Goal: Obtain resource: Obtain resource

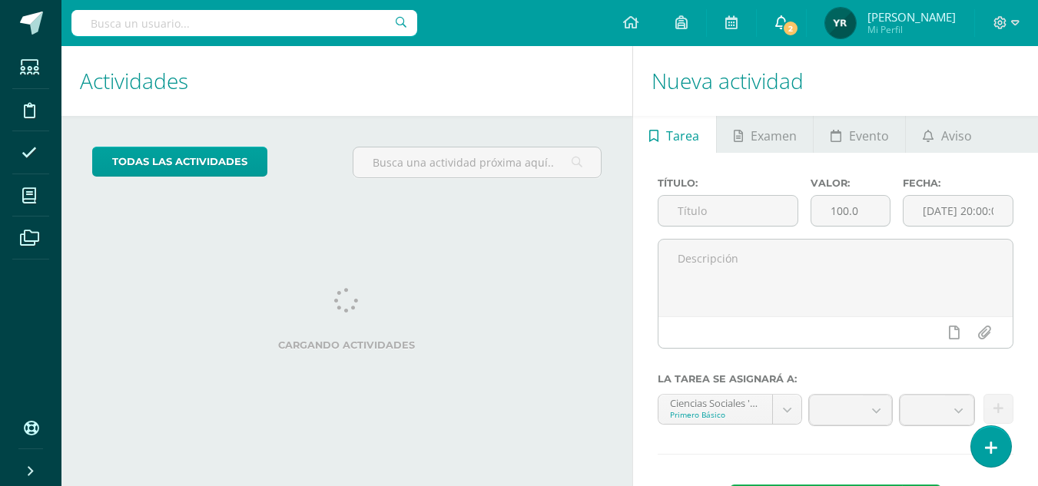
click at [804, 14] on link "2" at bounding box center [781, 23] width 49 height 46
click at [363, 128] on div "todas las Actividades No tienes actividades Échale un vistazo a los demás perío…" at bounding box center [346, 168] width 571 height 105
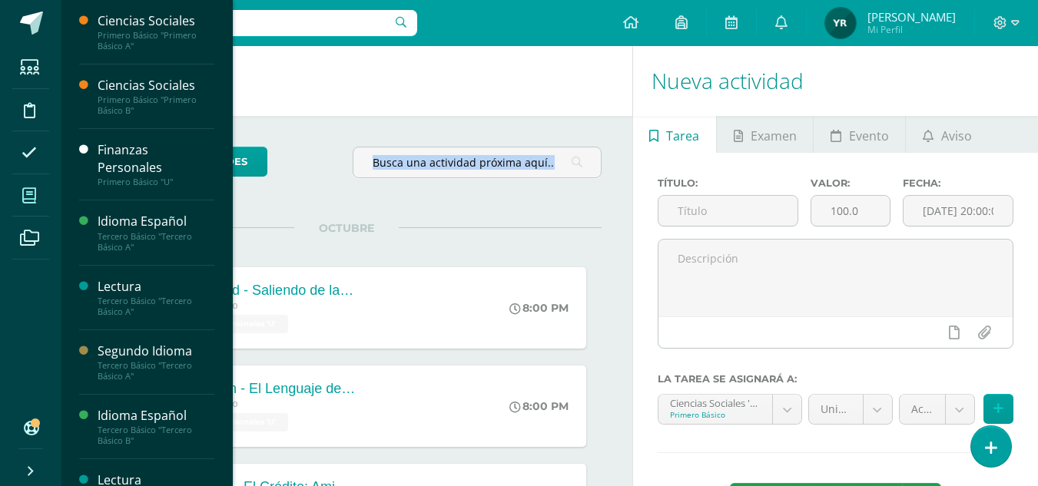
click at [22, 188] on icon at bounding box center [29, 195] width 14 height 15
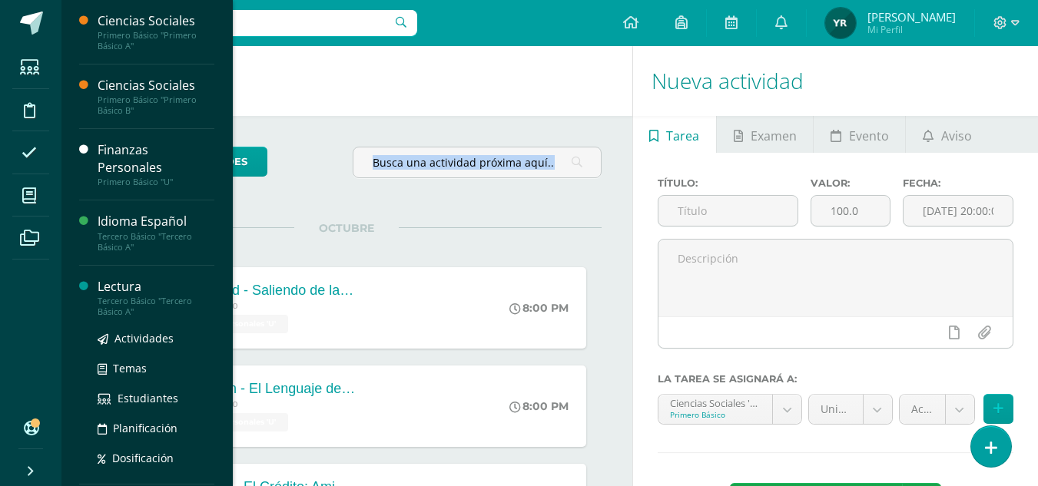
click at [127, 302] on div "Tercero Básico "Tercero Básico A"" at bounding box center [156, 307] width 117 height 22
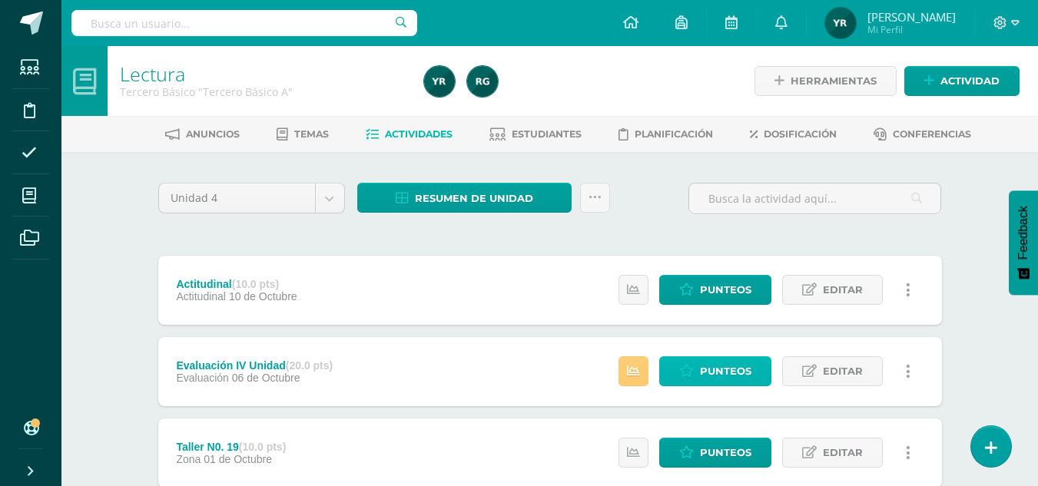
click at [692, 380] on link "Punteos" at bounding box center [715, 372] width 112 height 30
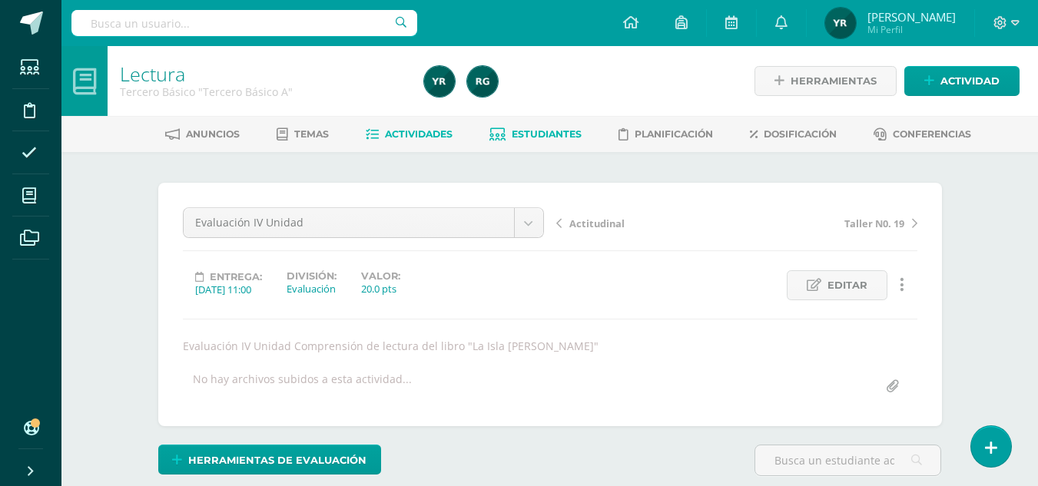
click at [548, 138] on span "Estudiantes" at bounding box center [547, 134] width 70 height 12
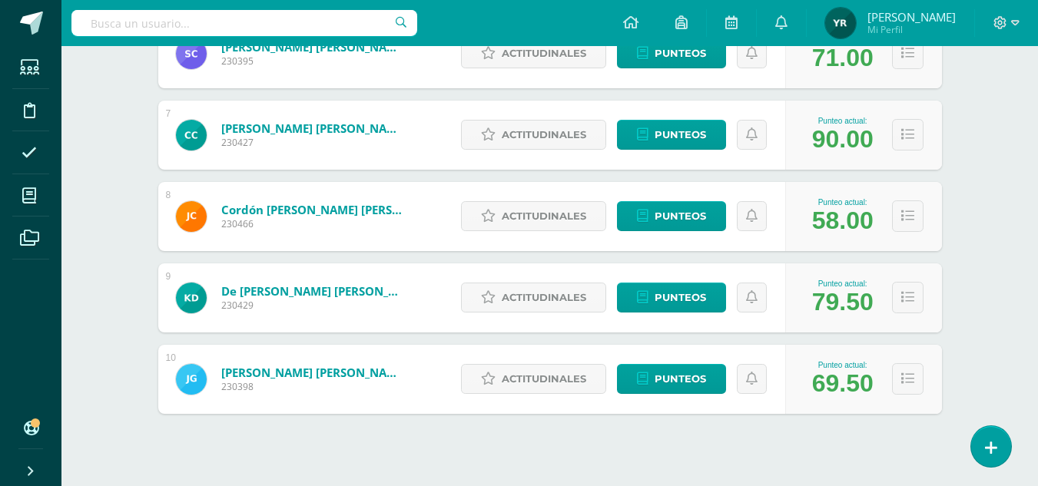
scroll to position [729, 0]
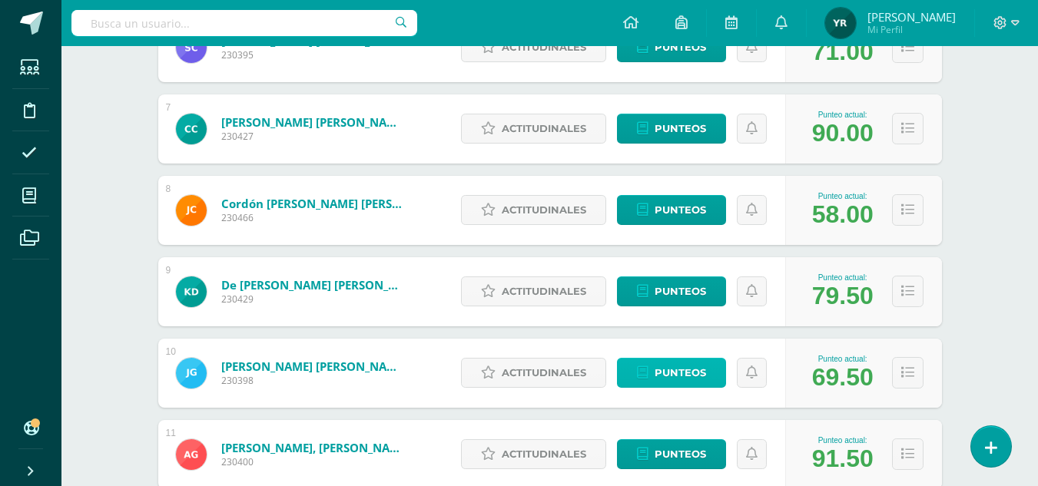
click at [684, 380] on span "Punteos" at bounding box center [680, 373] width 51 height 28
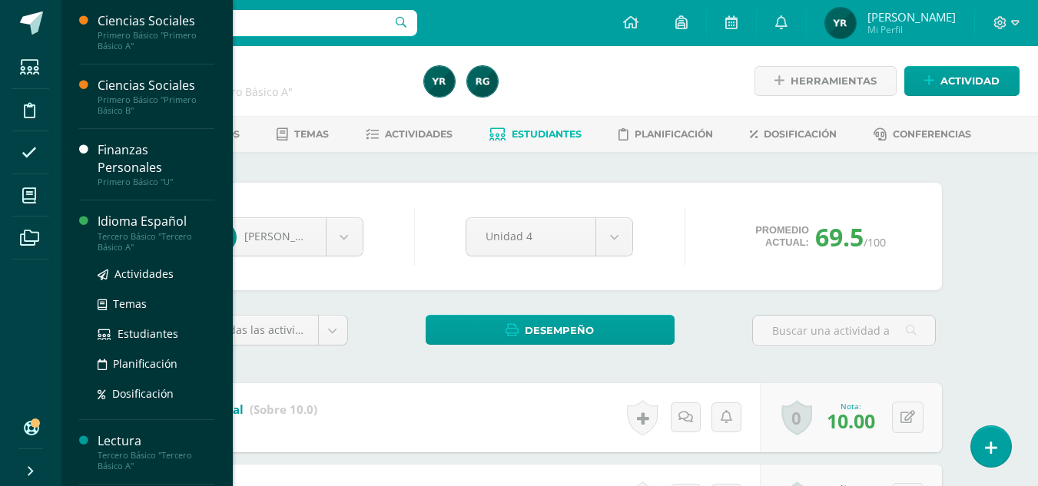
click at [114, 217] on div "Idioma Español" at bounding box center [156, 222] width 117 height 18
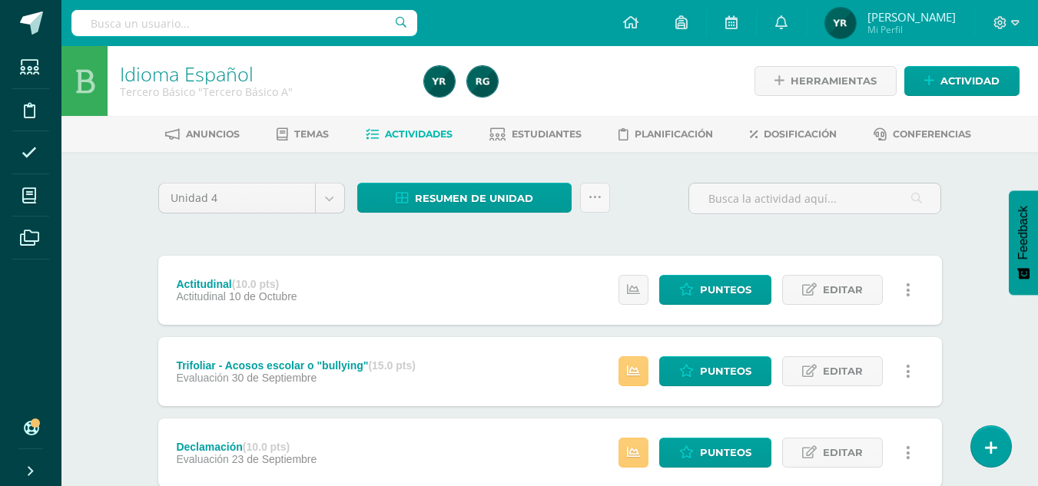
click at [521, 150] on div "Anuncios Temas Actividades Estudiantes Planificación Dosificación Conferencias" at bounding box center [568, 134] width 1014 height 36
click at [536, 120] on div "Anuncios Temas Actividades Estudiantes Planificación Dosificación Conferencias" at bounding box center [568, 134] width 1014 height 36
click at [541, 142] on link "Estudiantes" at bounding box center [536, 134] width 92 height 25
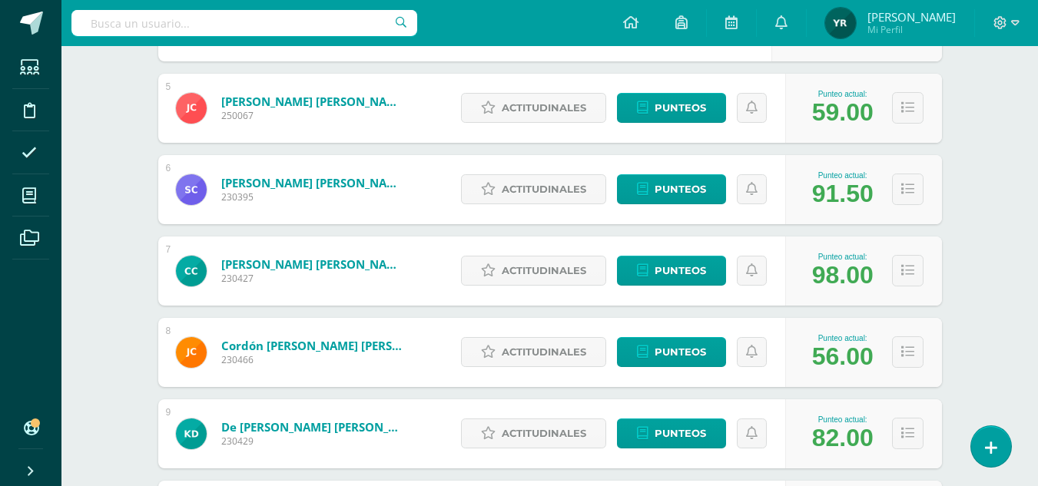
scroll to position [563, 0]
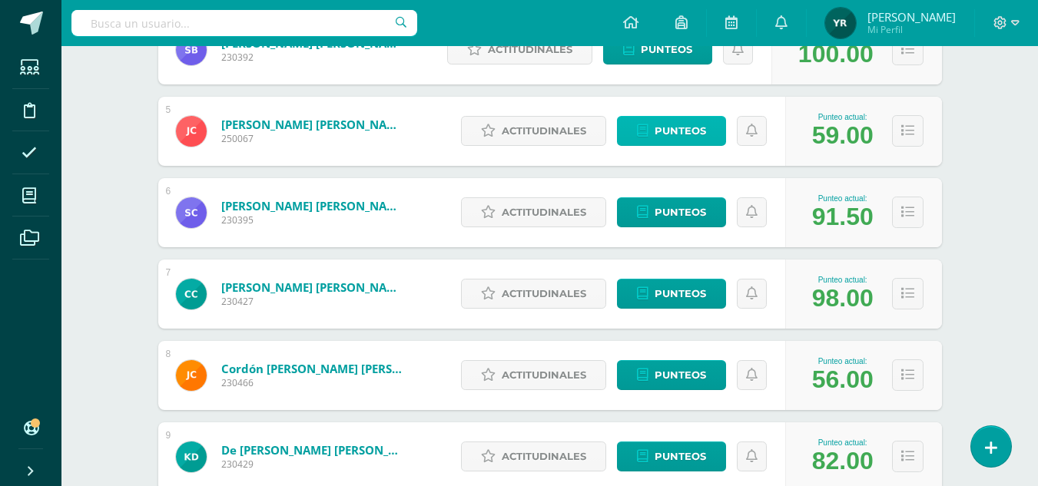
click at [666, 140] on span "Punteos" at bounding box center [680, 131] width 51 height 28
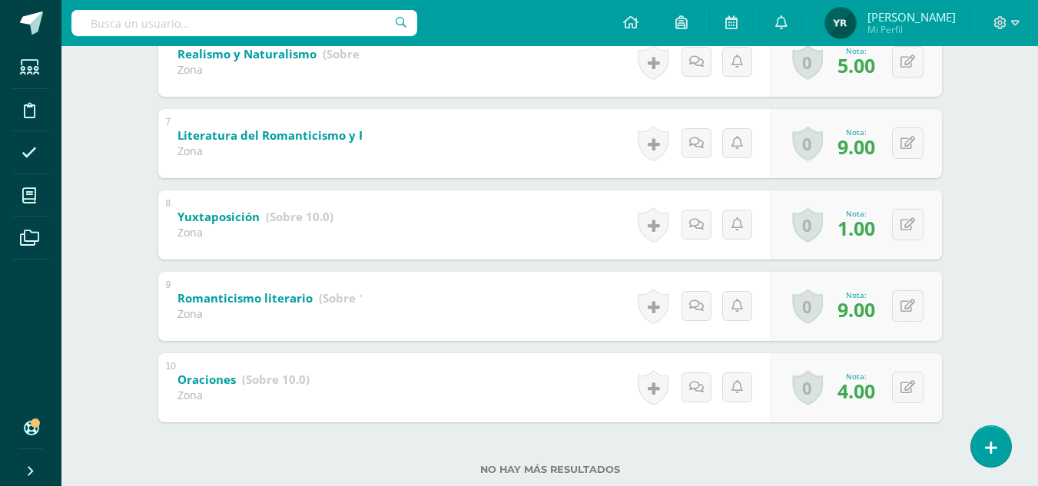
scroll to position [802, 0]
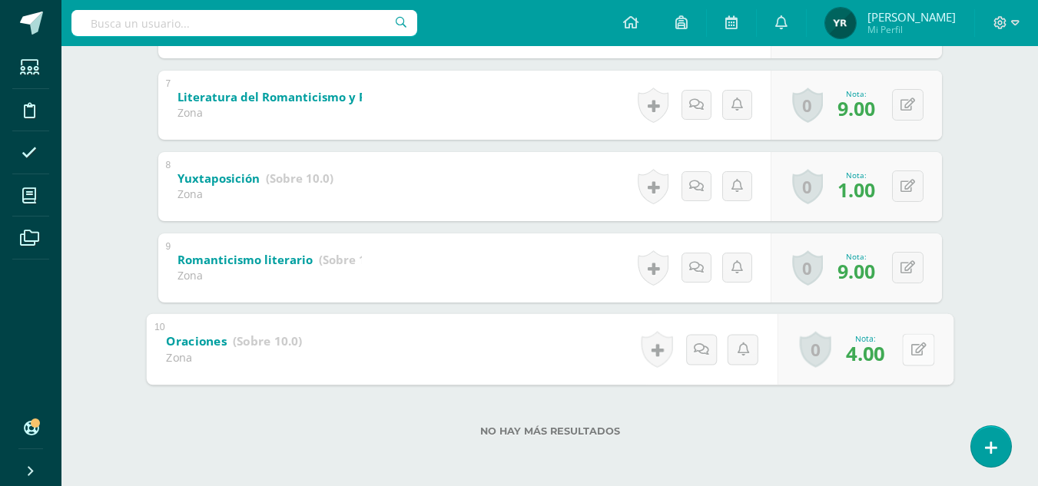
click at [903, 342] on button at bounding box center [918, 350] width 32 height 32
type input "5"
click at [888, 360] on link at bounding box center [877, 354] width 31 height 31
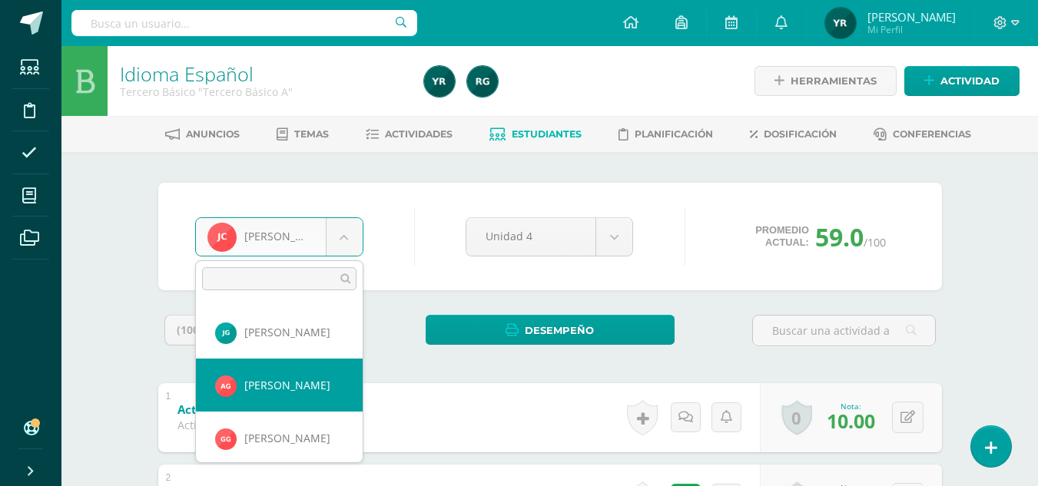
scroll to position [476, 0]
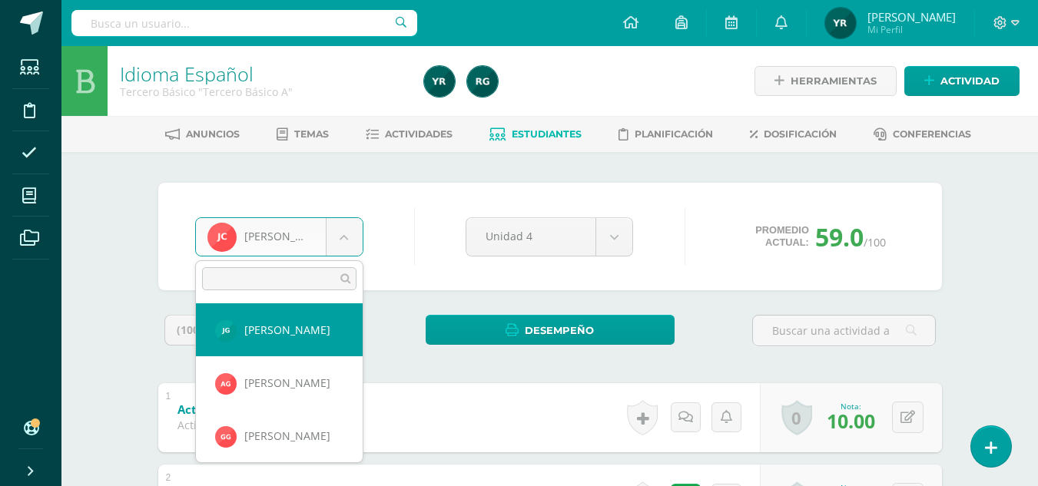
select select "118"
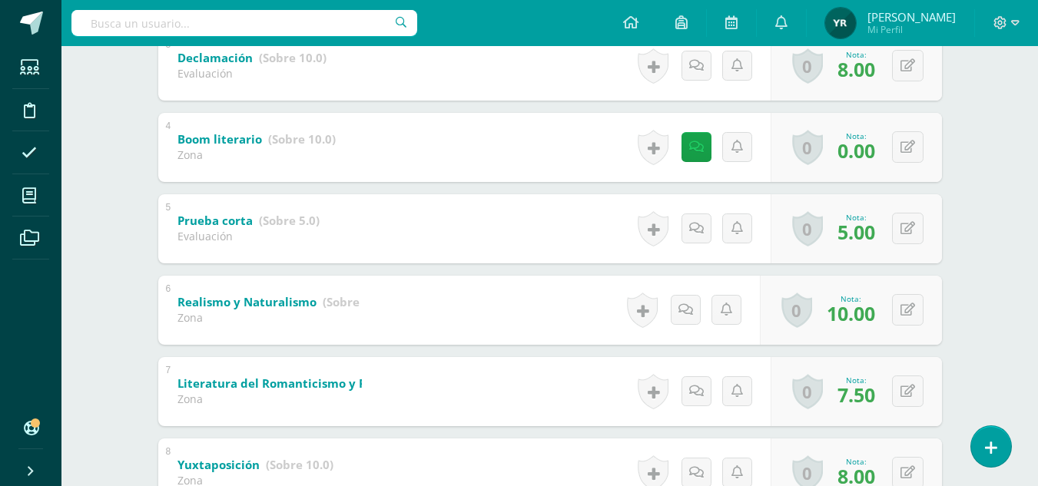
scroll to position [478, 0]
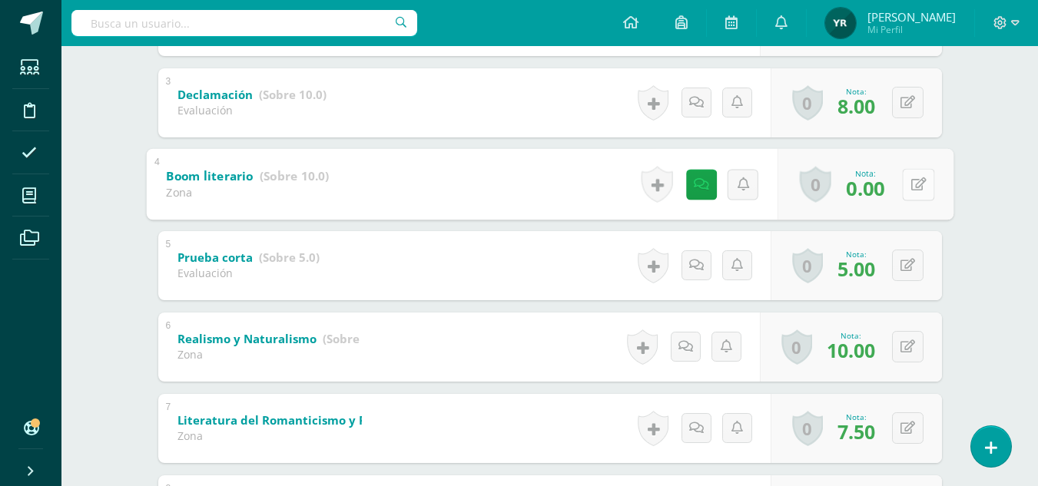
click at [908, 188] on button at bounding box center [918, 184] width 32 height 32
type input "6"
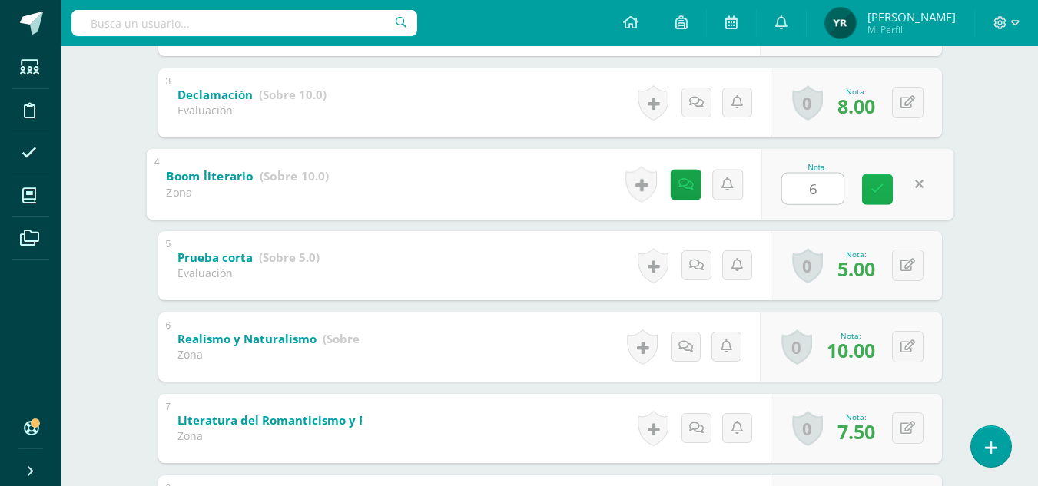
click at [879, 183] on icon at bounding box center [878, 189] width 14 height 13
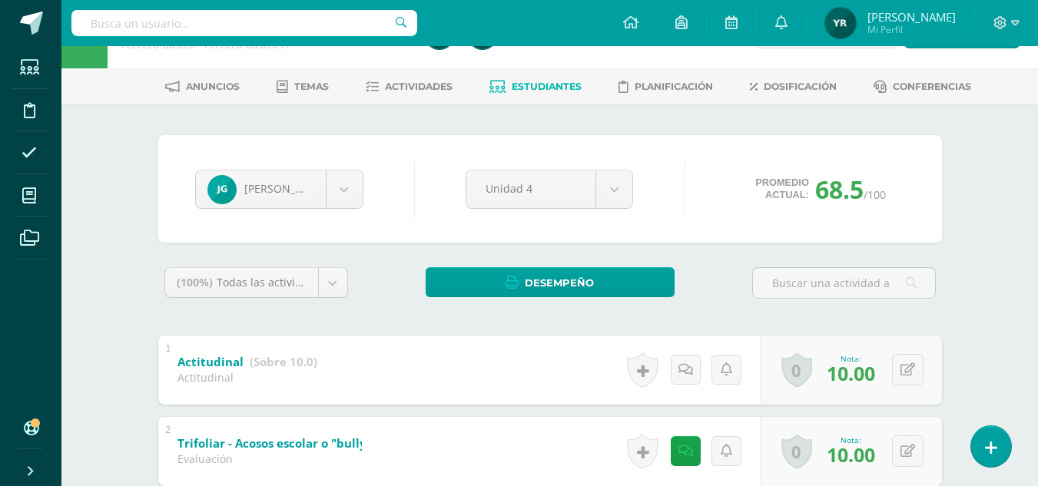
scroll to position [0, 0]
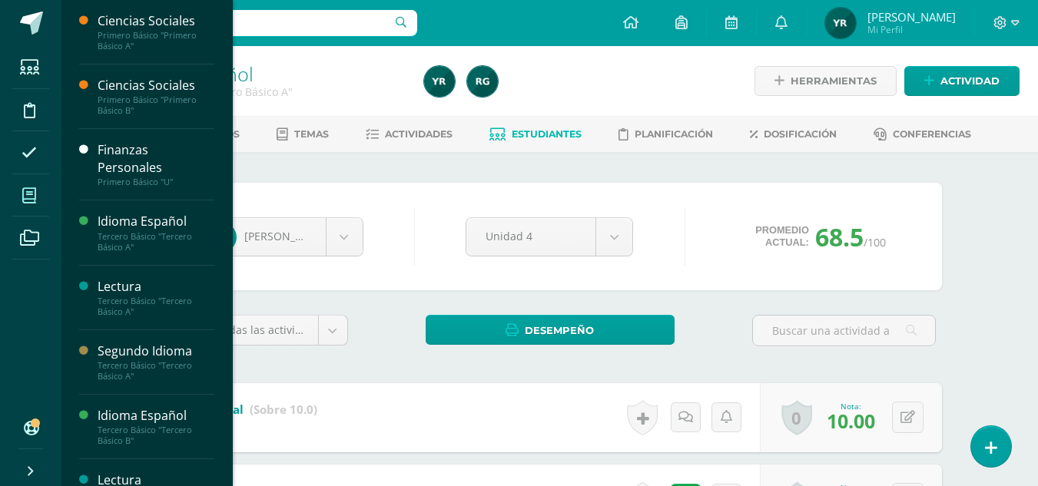
click at [30, 196] on icon at bounding box center [29, 195] width 14 height 15
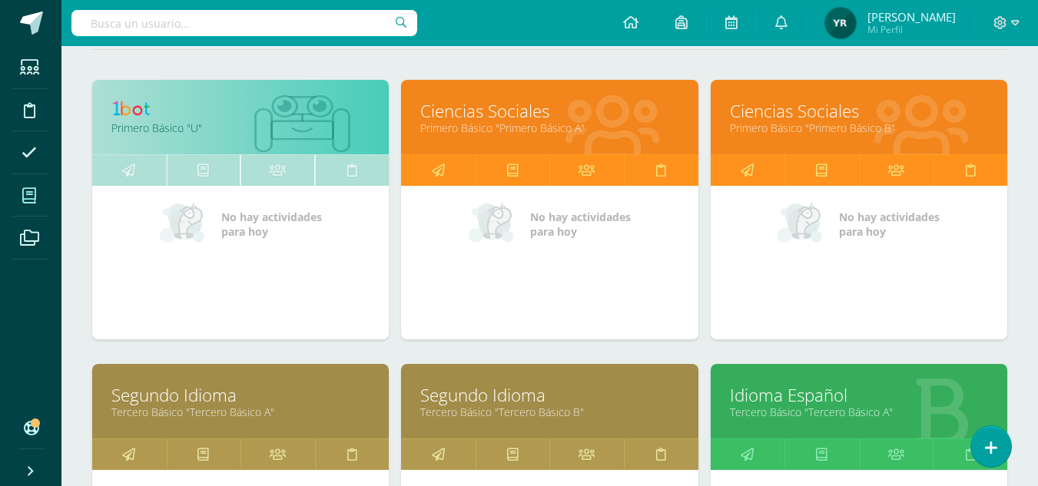
scroll to position [191, 0]
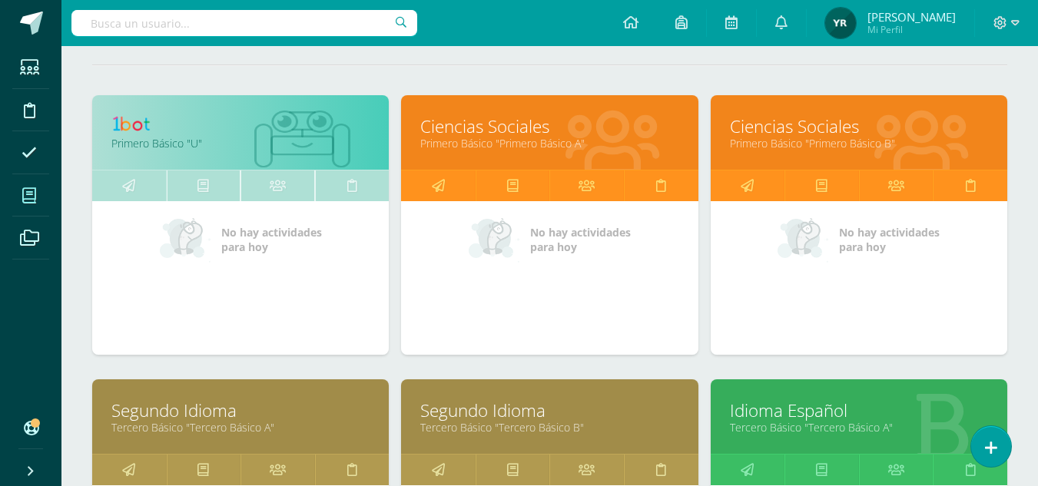
click at [488, 135] on link "Ciencias Sociales" at bounding box center [549, 127] width 258 height 24
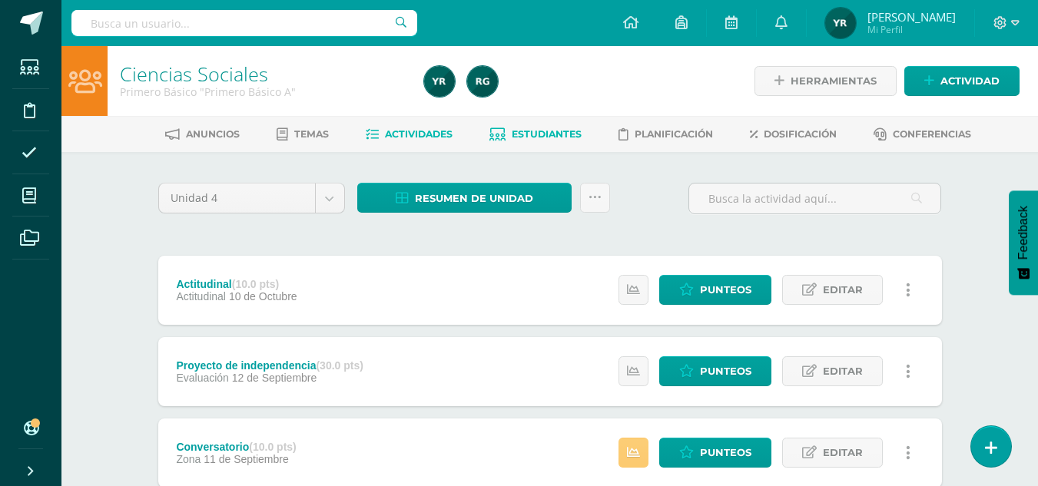
click at [550, 129] on span "Estudiantes" at bounding box center [547, 134] width 70 height 12
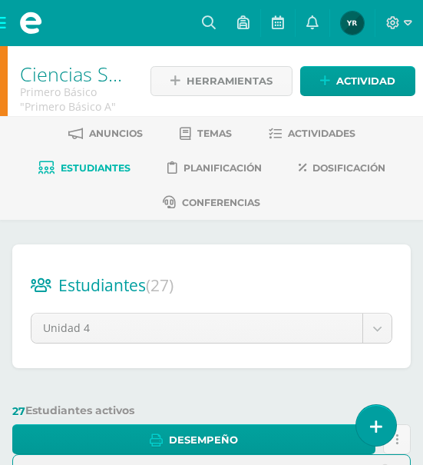
click at [2, 25] on span at bounding box center [30, 23] width 61 height 46
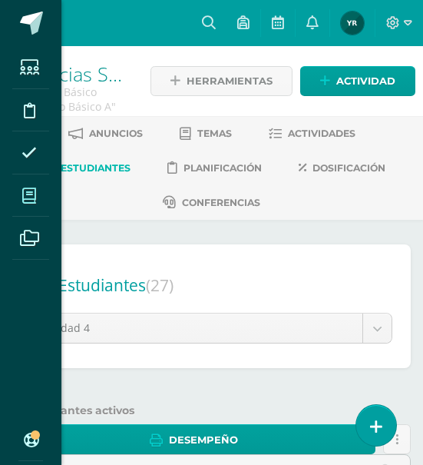
click at [27, 186] on span at bounding box center [29, 195] width 35 height 35
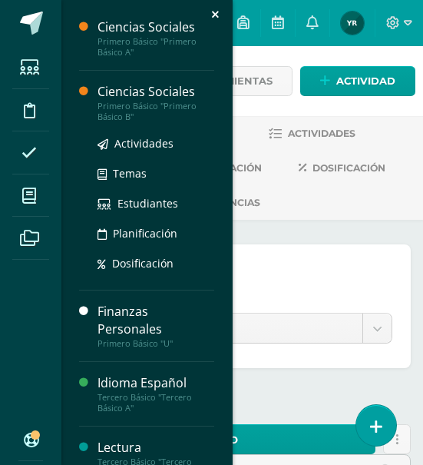
click at [147, 85] on div "Ciencias Sociales" at bounding box center [156, 92] width 117 height 18
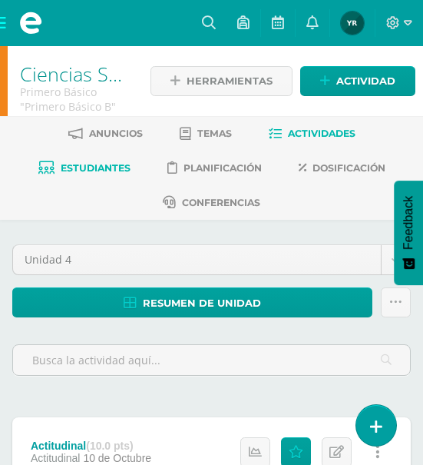
click at [90, 171] on span "Estudiantes" at bounding box center [96, 168] width 70 height 12
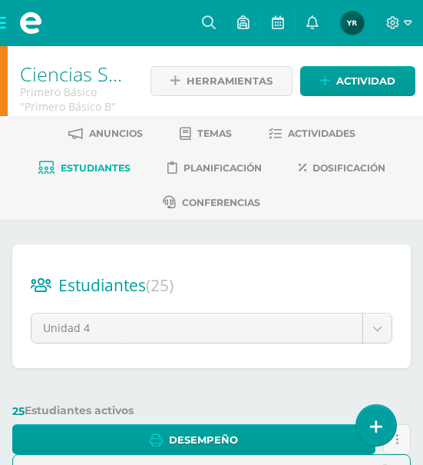
click at [3, 25] on span at bounding box center [30, 23] width 61 height 46
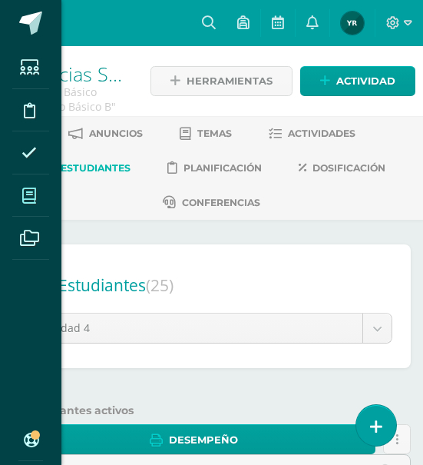
click at [27, 199] on icon at bounding box center [29, 195] width 14 height 15
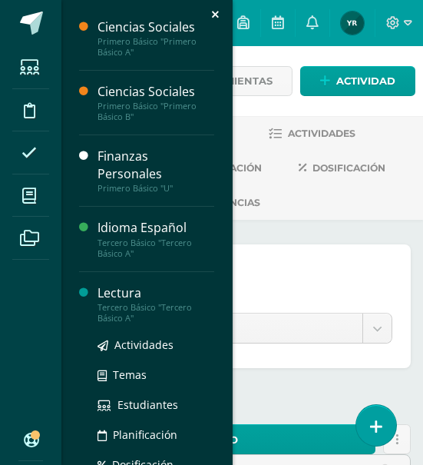
click at [122, 309] on div "Tercero Básico "Tercero Básico A"" at bounding box center [156, 313] width 117 height 22
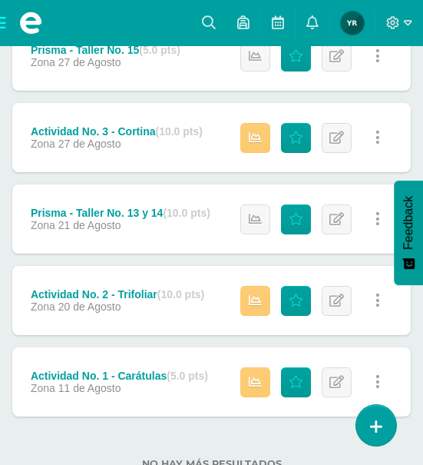
scroll to position [932, 0]
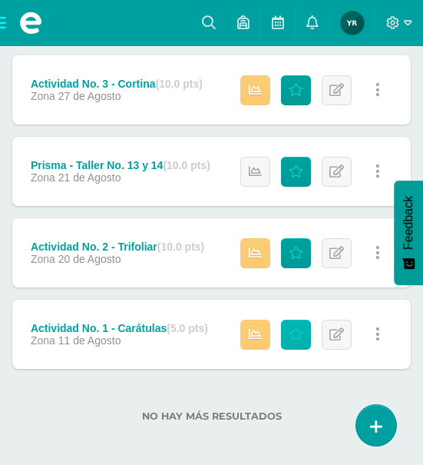
click at [298, 343] on link "Punteos" at bounding box center [296, 335] width 30 height 30
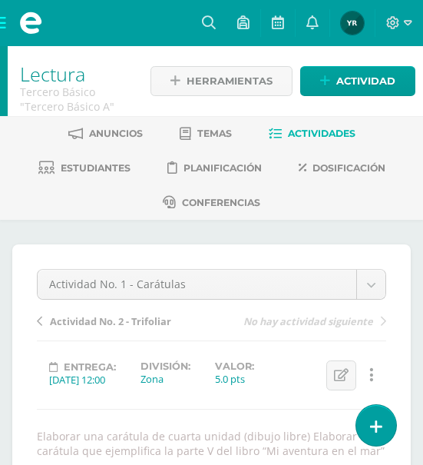
click at [132, 324] on span "Actividad No. 2 - Trifoliar" at bounding box center [110, 321] width 121 height 14
click at [127, 317] on span "Prisma - Taller No. 13 y 14" at bounding box center [112, 321] width 124 height 14
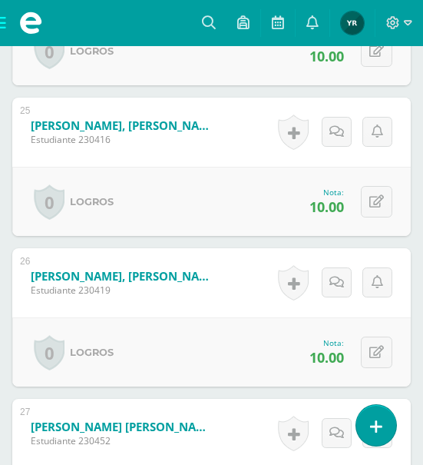
scroll to position [4195, 0]
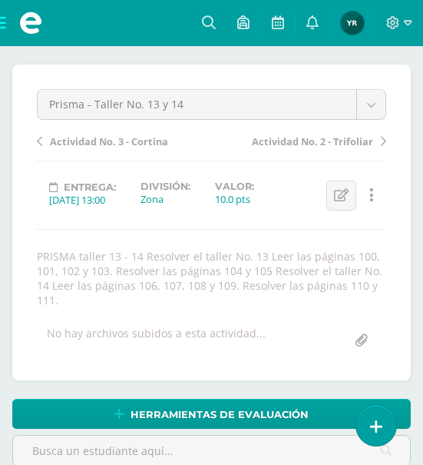
scroll to position [124, 0]
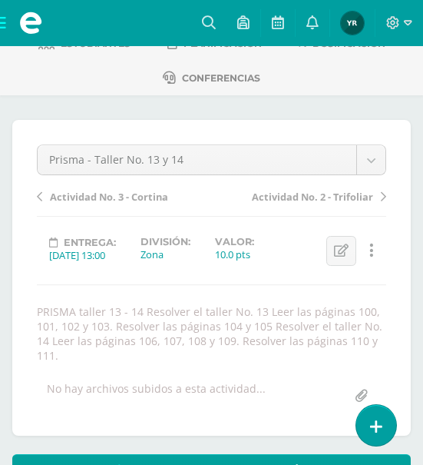
click at [140, 196] on span "Actividad No. 3 - Cortina" at bounding box center [109, 197] width 118 height 14
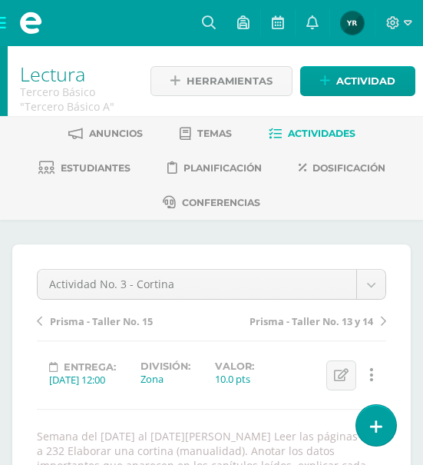
click at [87, 318] on span "Prisma - Taller No. 15" at bounding box center [101, 321] width 103 height 14
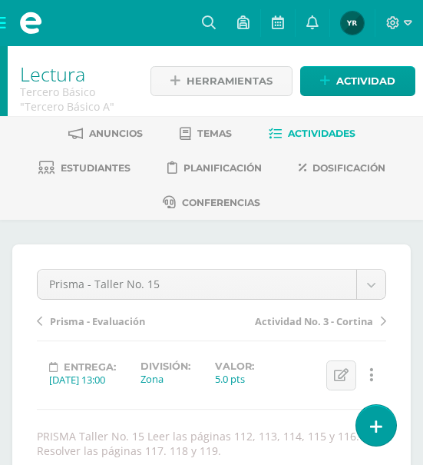
click at [89, 323] on span "Prisma - Evaluación" at bounding box center [97, 321] width 95 height 14
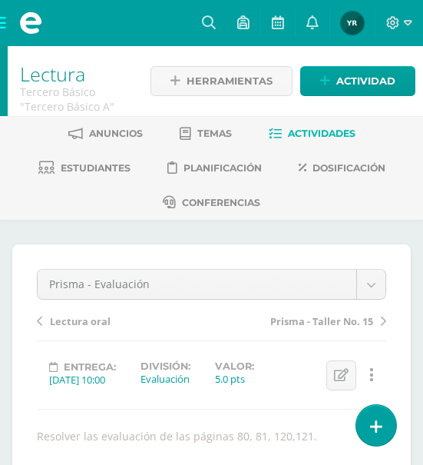
click at [77, 322] on span "Lectura oral" at bounding box center [80, 321] width 61 height 14
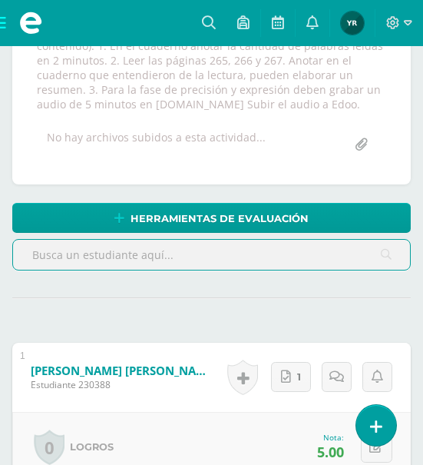
scroll to position [475, 0]
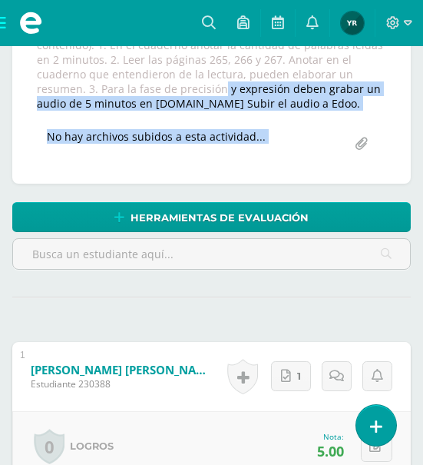
drag, startPoint x: 430, startPoint y: 97, endPoint x: 423, endPoint y: 78, distance: 19.4
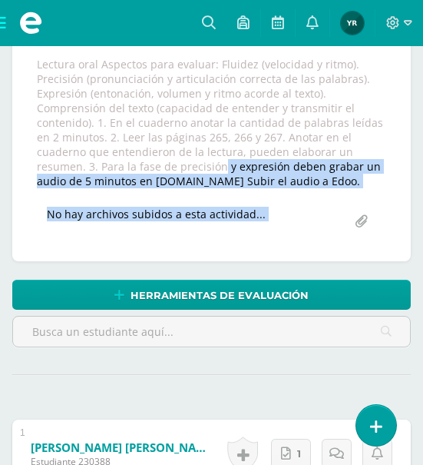
scroll to position [388, 0]
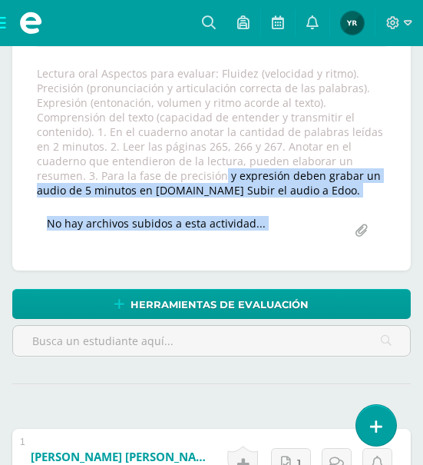
click at [309, 207] on div "Lectura oral Actitudinal Evaluación IV Unidad Taller N0. 19 PRISMA Taller 16 - …" at bounding box center [212, 63] width 350 height 364
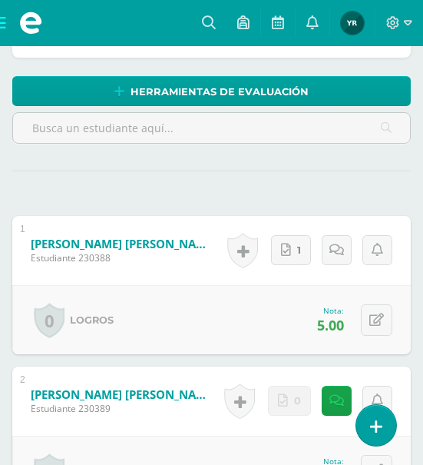
scroll to position [0, 0]
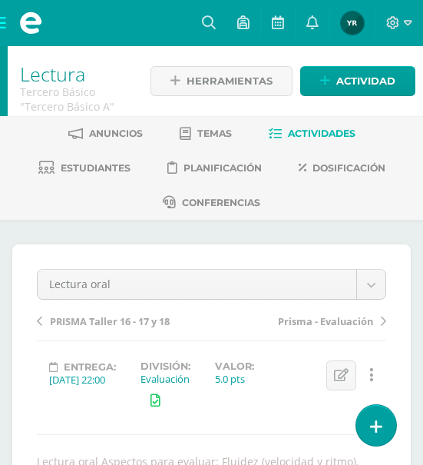
click at [126, 320] on span "PRISMA Taller 16 - 17 y 18" at bounding box center [110, 321] width 120 height 14
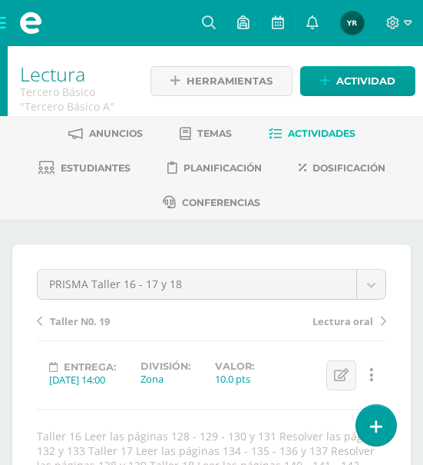
click at [71, 321] on span "Taller N0. 19" at bounding box center [80, 321] width 60 height 14
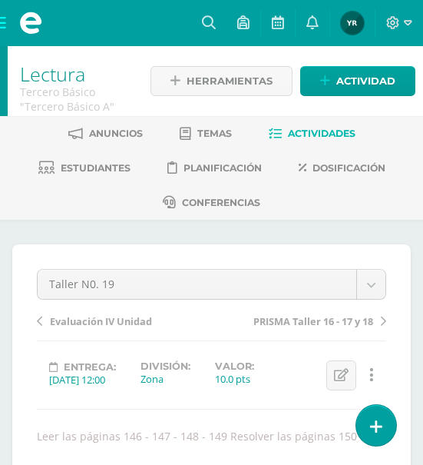
click at [123, 319] on span "Evaluación IV Unidad" at bounding box center [101, 321] width 102 height 14
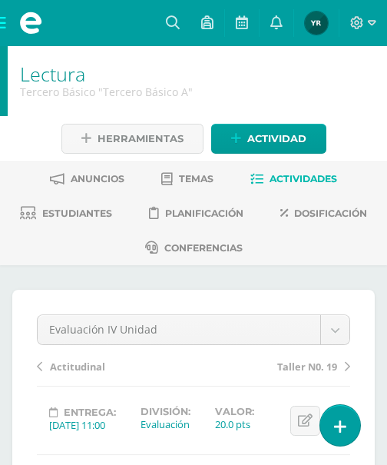
click at [72, 361] on span "Actitudinal" at bounding box center [77, 367] width 55 height 14
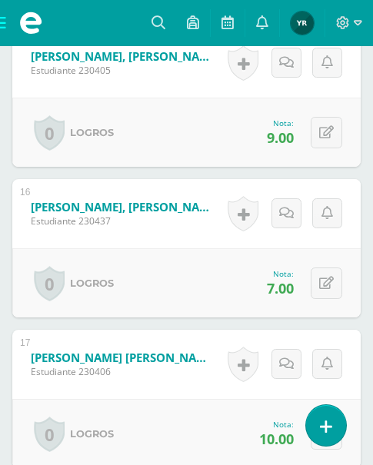
scroll to position [2809, 0]
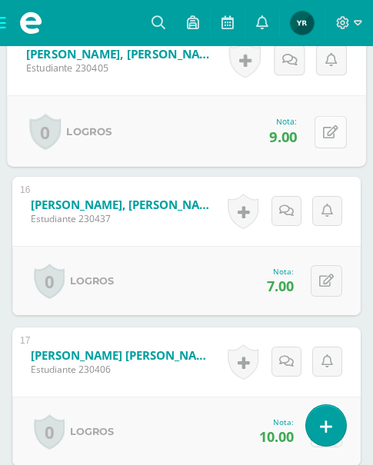
click at [324, 141] on button at bounding box center [330, 131] width 32 height 32
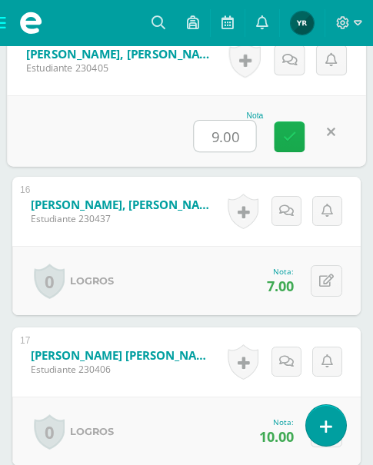
click at [285, 138] on icon at bounding box center [290, 136] width 14 height 13
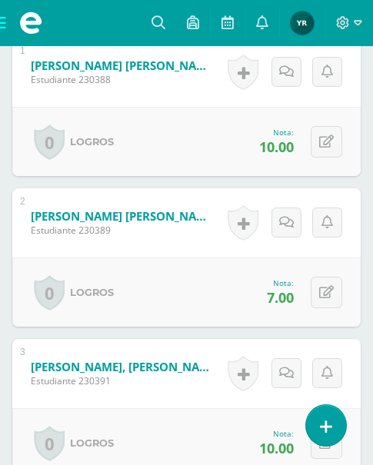
scroll to position [0, 0]
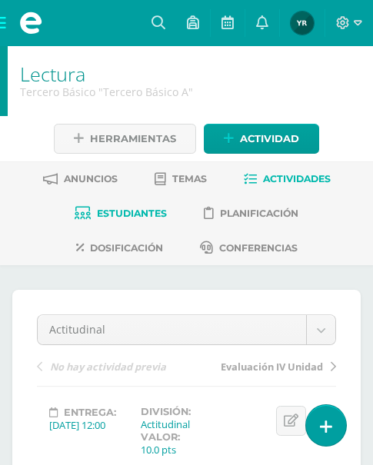
click at [141, 209] on span "Estudiantes" at bounding box center [132, 213] width 70 height 12
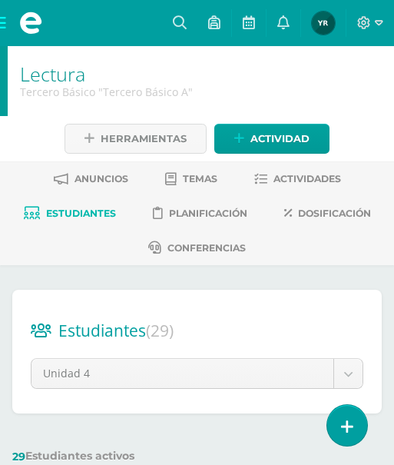
click at [1, 24] on span at bounding box center [30, 23] width 61 height 46
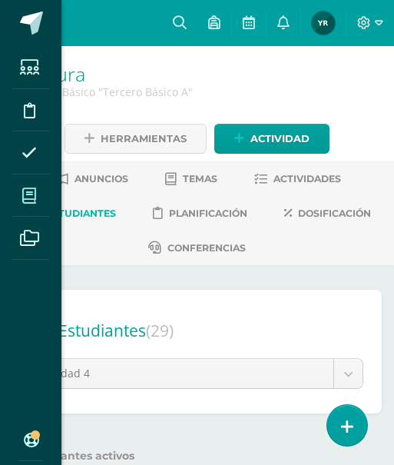
click at [24, 183] on span at bounding box center [29, 195] width 35 height 35
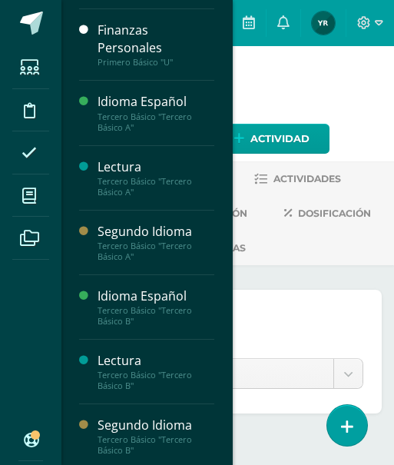
scroll to position [181, 0]
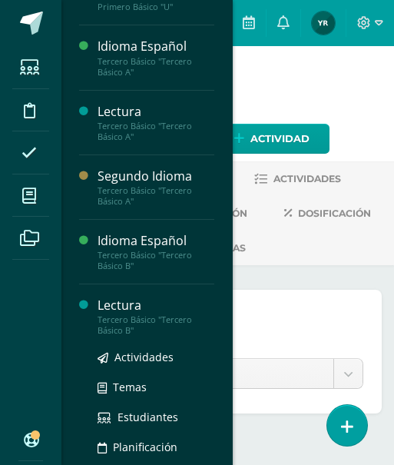
click at [128, 301] on div "Lectura" at bounding box center [156, 306] width 117 height 18
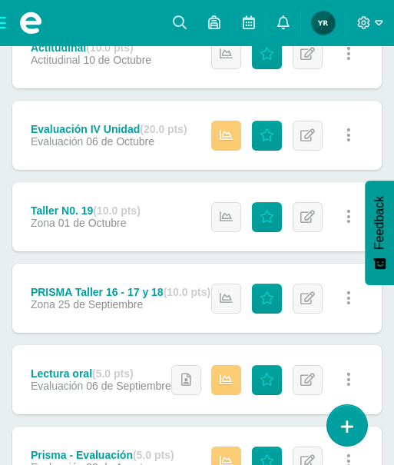
scroll to position [978, 0]
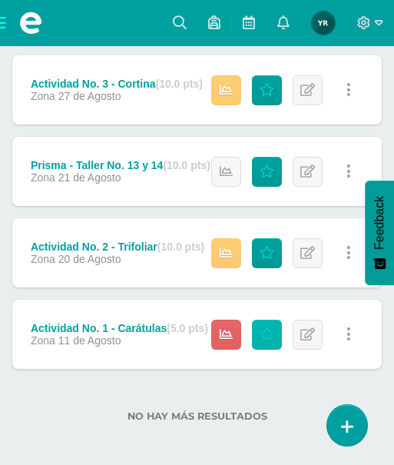
click at [266, 335] on icon at bounding box center [267, 334] width 15 height 13
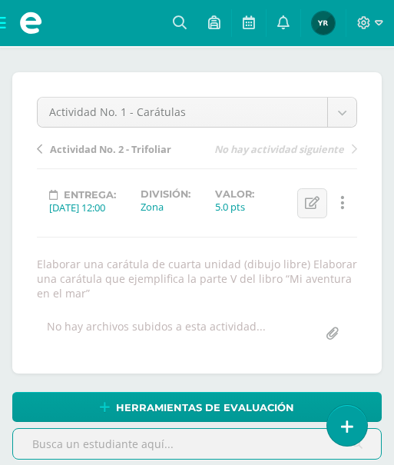
scroll to position [208, 0]
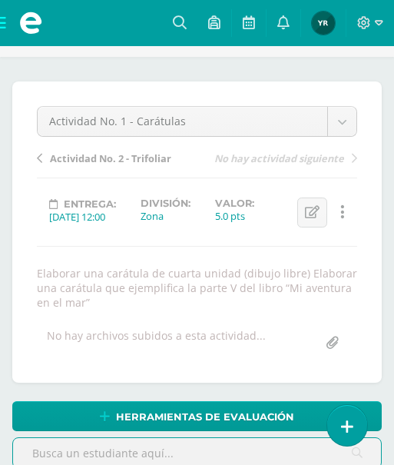
click at [125, 159] on span "Actividad No. 2 - Trifoliar" at bounding box center [110, 158] width 121 height 14
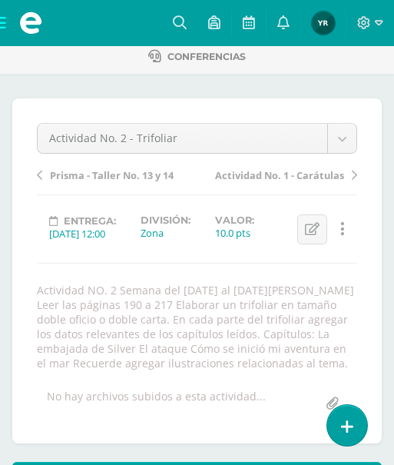
scroll to position [32, 0]
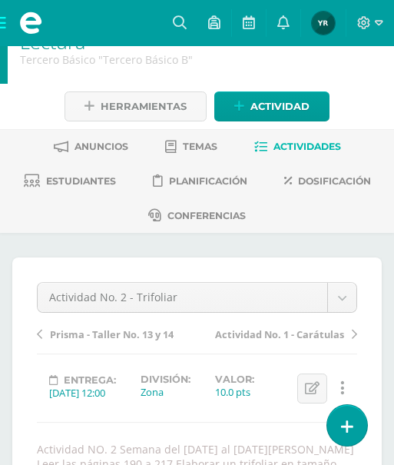
click at [121, 340] on span "Prisma - Taller No. 13 y 14" at bounding box center [112, 334] width 124 height 14
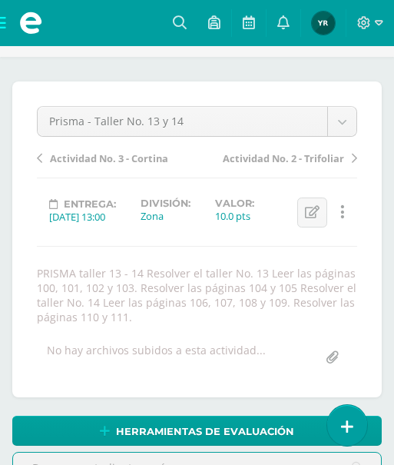
scroll to position [111, 0]
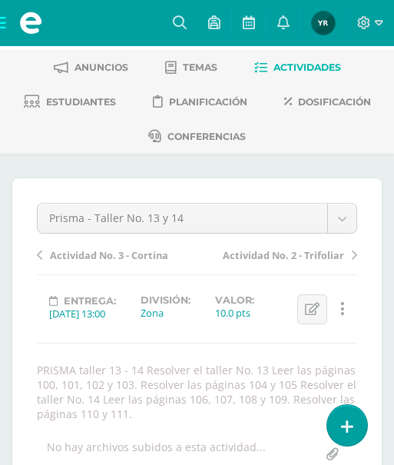
click at [117, 254] on span "Actividad No. 3 - Cortina" at bounding box center [109, 255] width 118 height 14
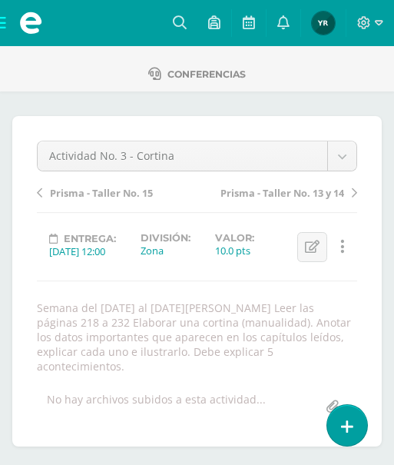
scroll to position [165, 0]
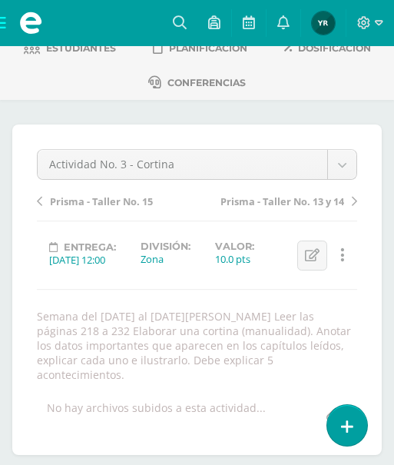
click at [131, 206] on span "Prisma - Taller No. 15" at bounding box center [101, 201] width 103 height 14
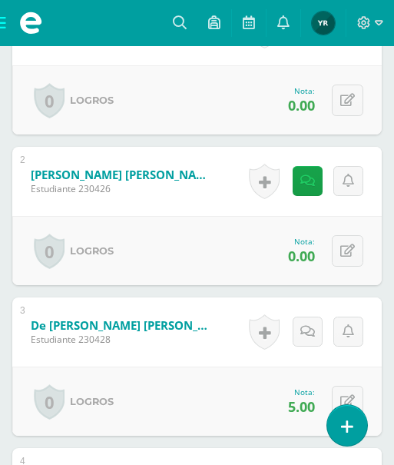
scroll to position [730, 0]
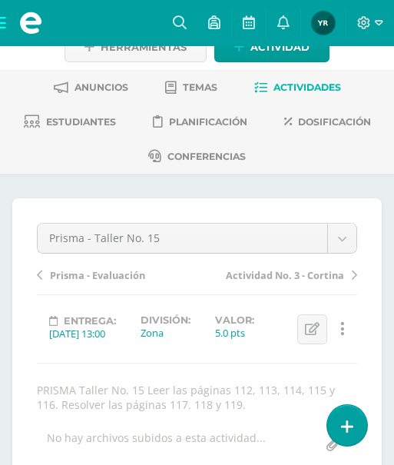
scroll to position [65, 0]
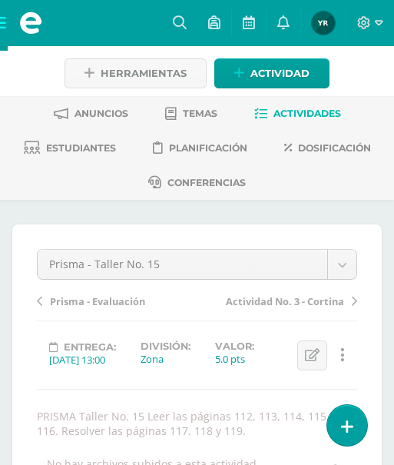
click at [102, 300] on span "Prisma - Evaluación" at bounding box center [97, 301] width 95 height 14
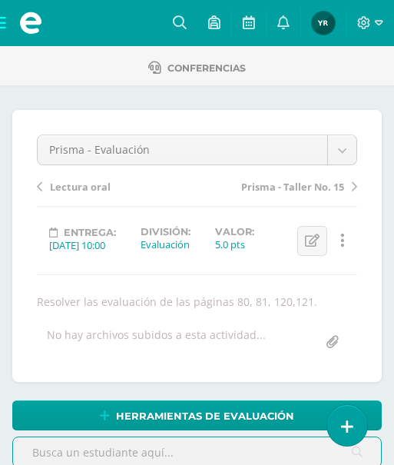
scroll to position [127, 0]
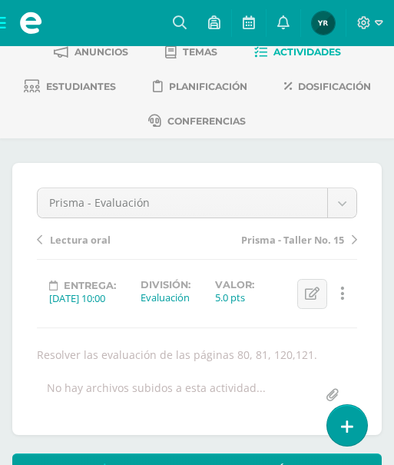
click at [84, 244] on span "Lectura oral" at bounding box center [80, 240] width 61 height 14
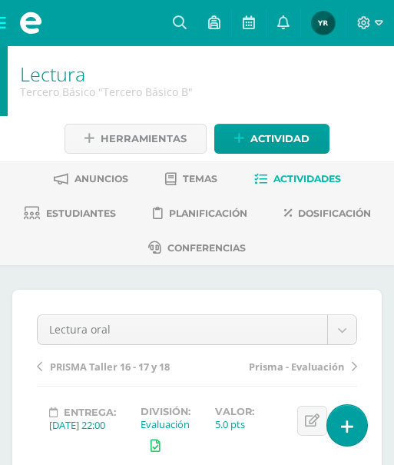
click at [108, 365] on span "PRISMA Taller 16 - 17 y 18" at bounding box center [110, 367] width 120 height 14
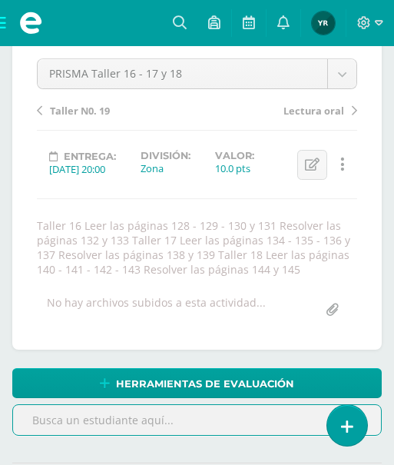
scroll to position [238, 0]
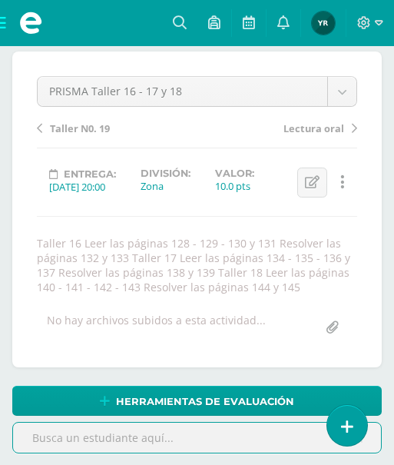
click at [75, 131] on span "Taller N0. 19" at bounding box center [80, 128] width 60 height 14
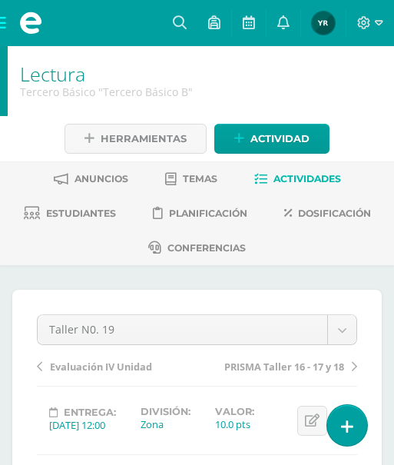
click at [118, 365] on span "Evaluación IV Unidad" at bounding box center [101, 367] width 102 height 14
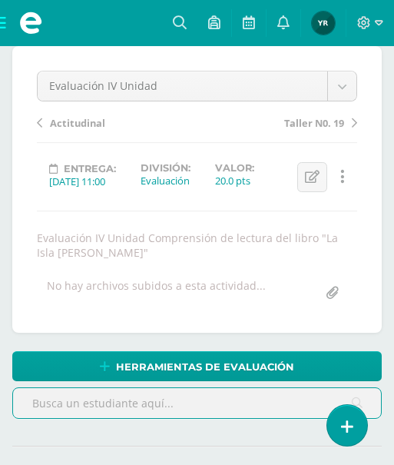
scroll to position [209, 0]
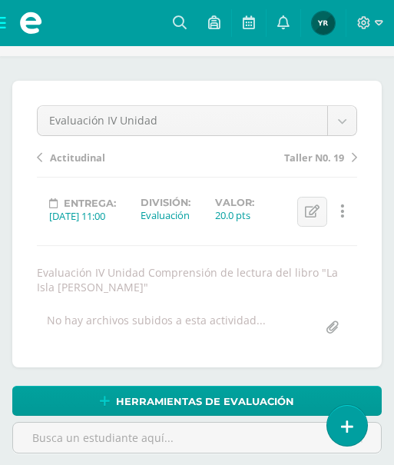
click at [65, 148] on link "Actitudinal" at bounding box center [117, 155] width 161 height 15
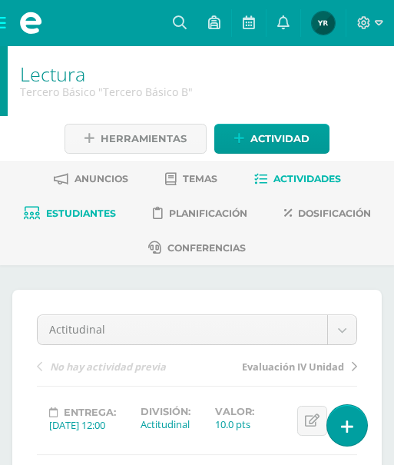
click at [80, 212] on span "Estudiantes" at bounding box center [81, 213] width 70 height 12
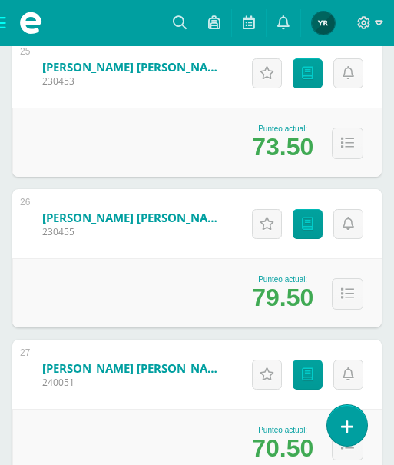
scroll to position [4131, 0]
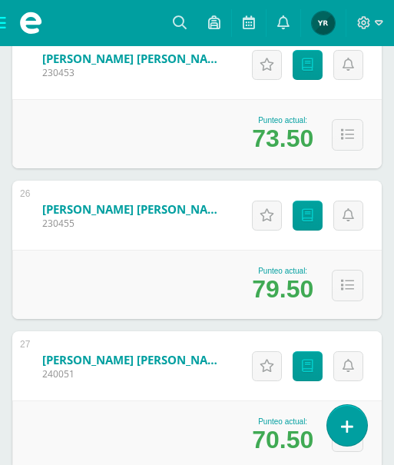
click at [2, 26] on span at bounding box center [30, 23] width 61 height 46
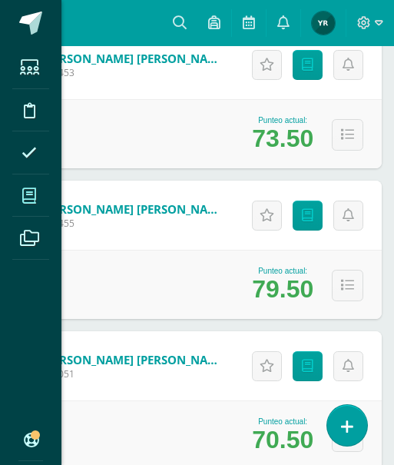
click at [30, 195] on icon at bounding box center [29, 195] width 14 height 15
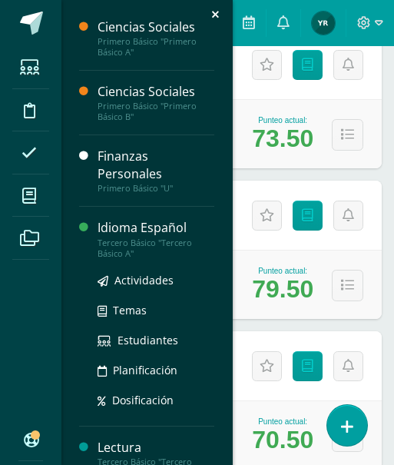
click at [138, 225] on div "Idioma Español" at bounding box center [156, 228] width 117 height 18
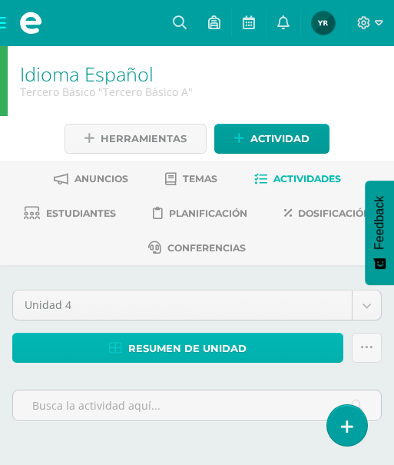
click at [217, 350] on span "Resumen de unidad" at bounding box center [187, 348] width 118 height 28
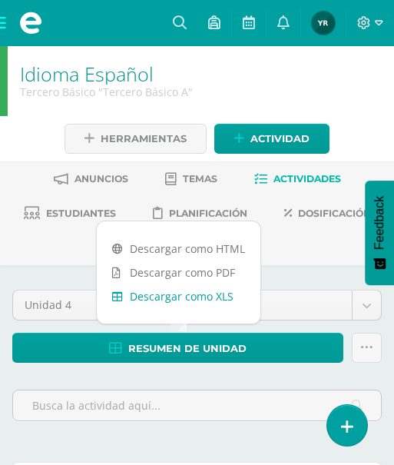
click at [212, 301] on link "Descargar como XLS" at bounding box center [179, 296] width 164 height 24
click at [81, 214] on span "Estudiantes" at bounding box center [81, 213] width 70 height 12
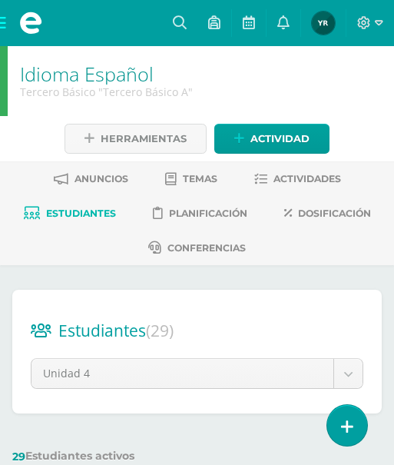
click at [2, 28] on span at bounding box center [30, 23] width 61 height 46
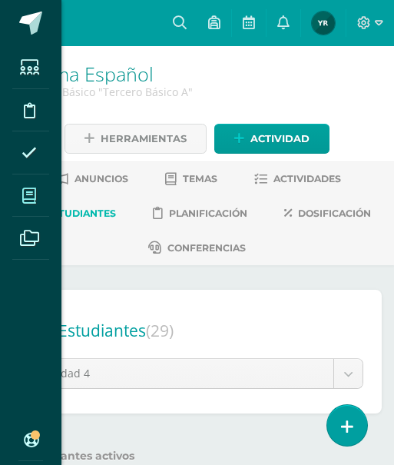
click at [32, 200] on icon at bounding box center [29, 195] width 14 height 15
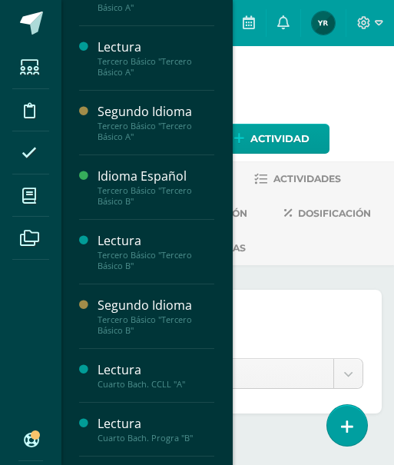
scroll to position [257, 0]
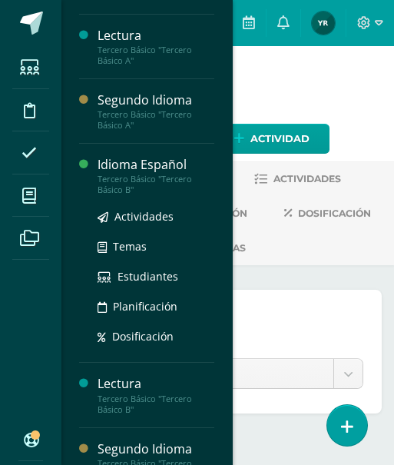
click at [152, 174] on div "Tercero Básico "Tercero Básico B"" at bounding box center [156, 185] width 117 height 22
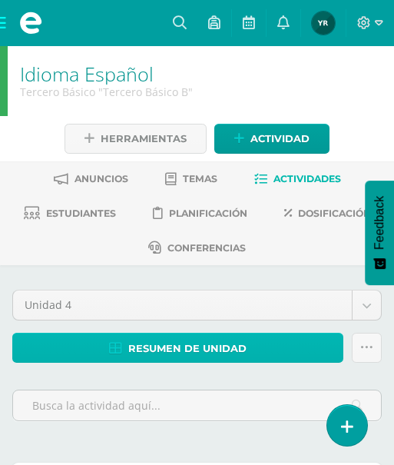
click at [246, 340] on link "Resumen de unidad" at bounding box center [177, 348] width 331 height 30
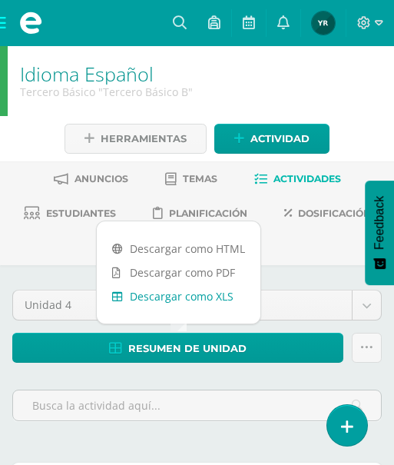
click at [223, 294] on link "Descargar como XLS" at bounding box center [179, 296] width 164 height 24
click at [59, 210] on span "Estudiantes" at bounding box center [81, 213] width 70 height 12
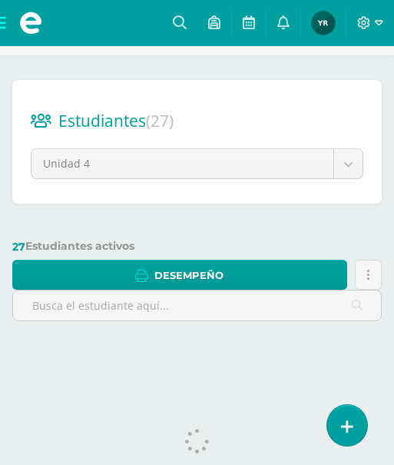
click at [59, 210] on div "Estudiantes (27) Unidad 4 Unidad 4 Unidad 3 Unidad 1 Unidad 2 27 Estudiantes ac…" at bounding box center [197, 208] width 382 height 256
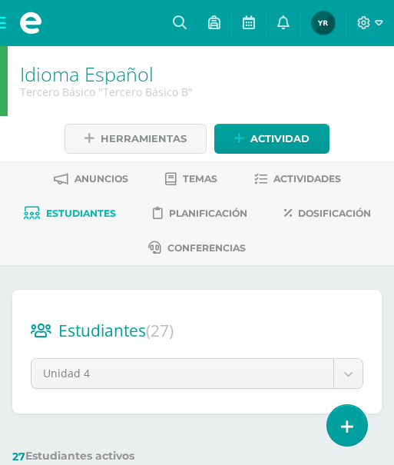
click at [0, 22] on span at bounding box center [30, 23] width 61 height 46
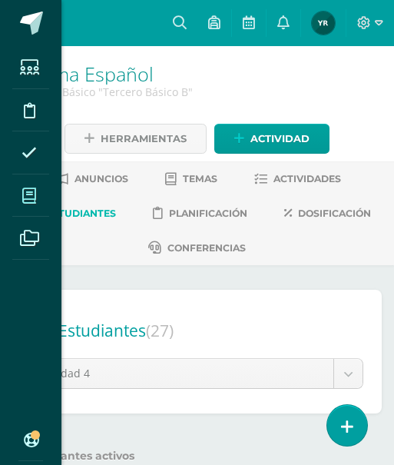
click at [20, 194] on span at bounding box center [29, 195] width 35 height 35
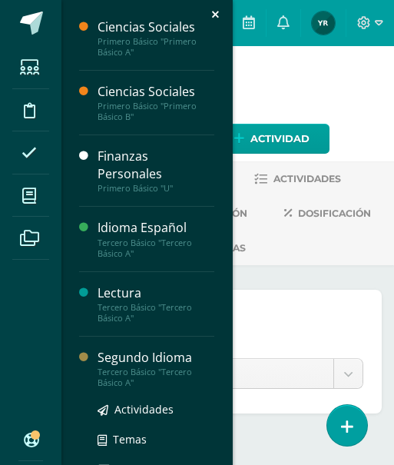
click at [116, 364] on div "Segundo Idioma" at bounding box center [156, 358] width 117 height 18
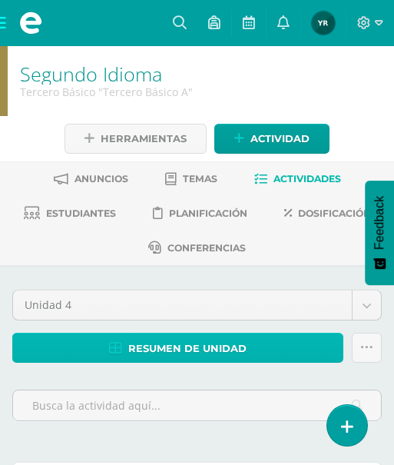
click at [264, 353] on link "Resumen de unidad" at bounding box center [177, 348] width 331 height 30
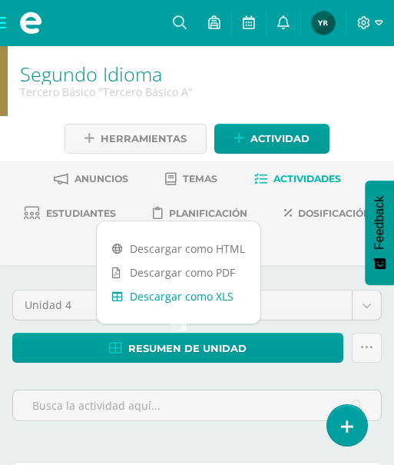
click at [220, 300] on link "Descargar como XLS" at bounding box center [179, 296] width 164 height 24
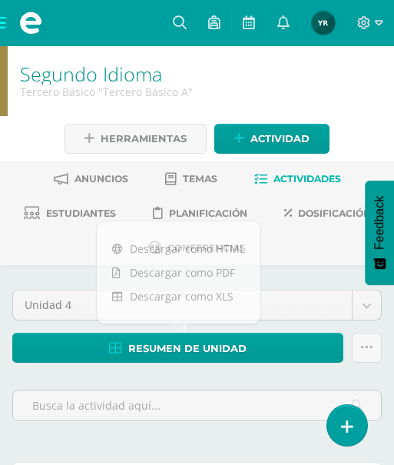
click at [2, 22] on span at bounding box center [30, 23] width 61 height 46
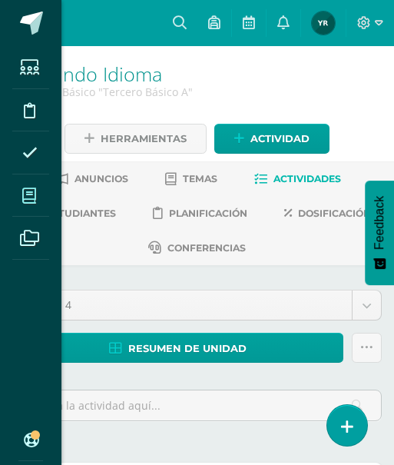
click at [28, 192] on icon at bounding box center [29, 195] width 14 height 15
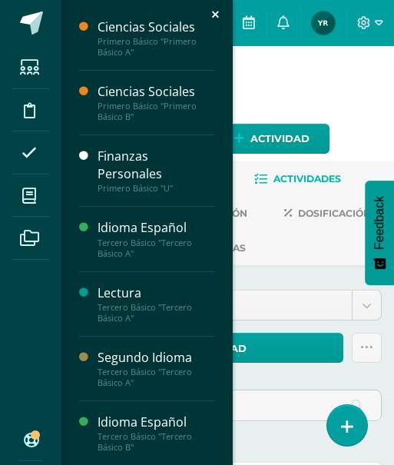
scroll to position [329, 0]
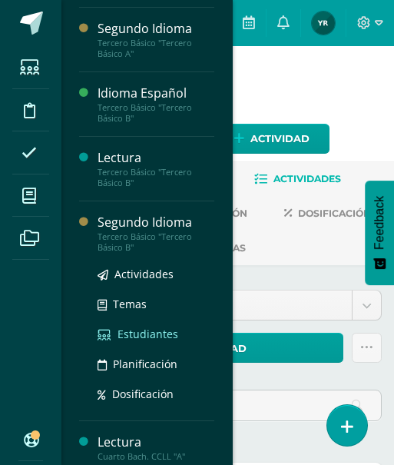
click at [140, 328] on span "Estudiantes" at bounding box center [148, 334] width 61 height 15
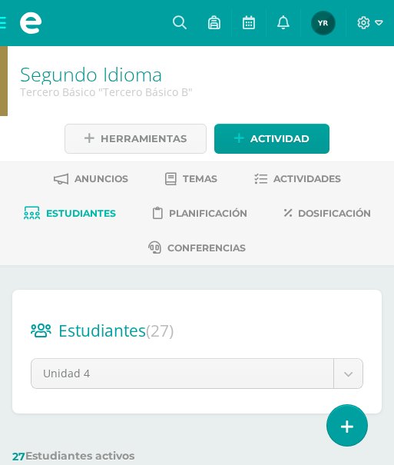
click at [4, 25] on span at bounding box center [30, 23] width 61 height 46
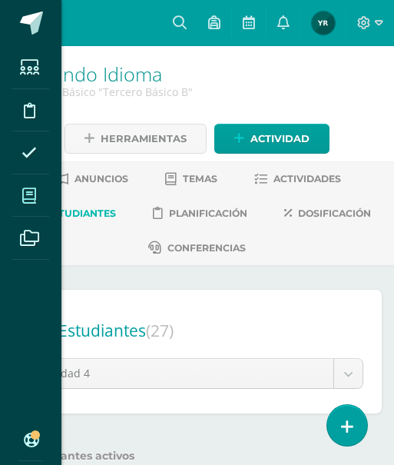
click at [22, 197] on span at bounding box center [29, 195] width 35 height 35
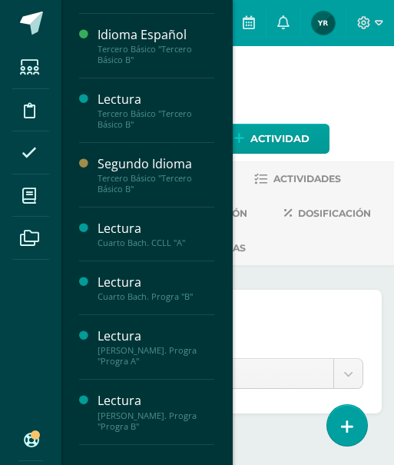
scroll to position [410, 0]
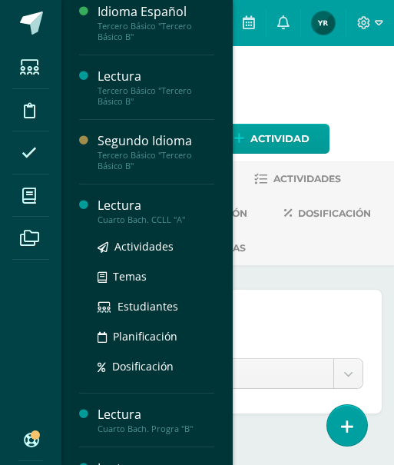
click at [132, 215] on div "Cuarto Bach. CCLL "A"" at bounding box center [156, 219] width 117 height 11
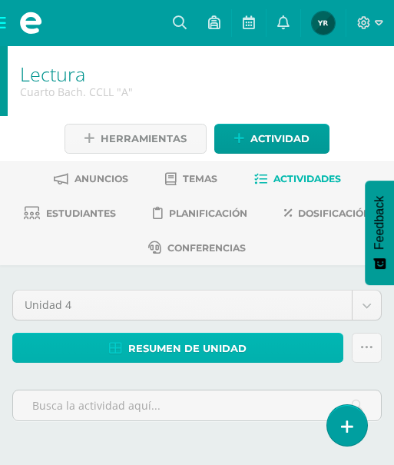
click at [229, 348] on span "Resumen de unidad" at bounding box center [187, 348] width 118 height 28
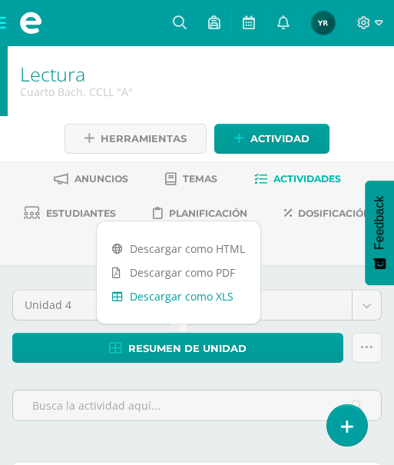
click at [224, 294] on link "Descargar como XLS" at bounding box center [179, 296] width 164 height 24
click at [74, 217] on span "Estudiantes" at bounding box center [81, 213] width 70 height 12
